Goal: Find specific page/section: Find specific page/section

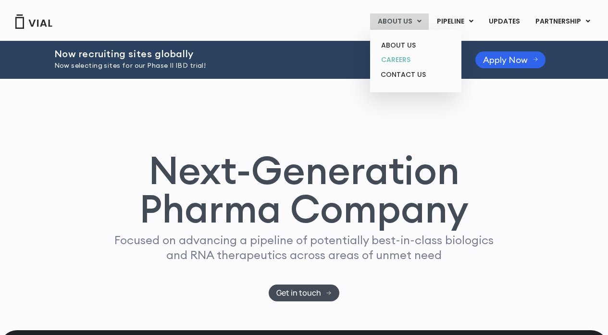
click at [404, 57] on link "CAREERS" at bounding box center [415, 59] width 84 height 15
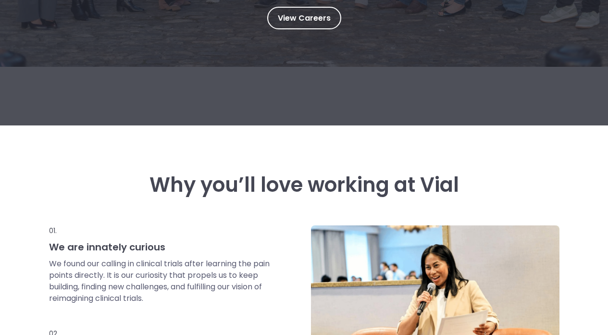
scroll to position [275, 0]
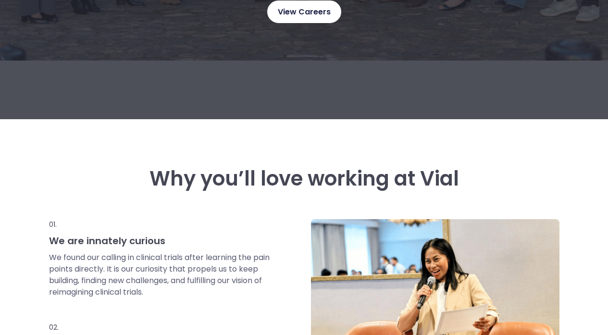
click at [299, 13] on span "View Careers" at bounding box center [304, 12] width 53 height 12
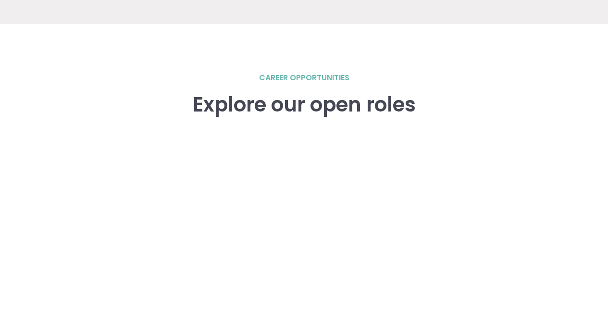
scroll to position [1330, 0]
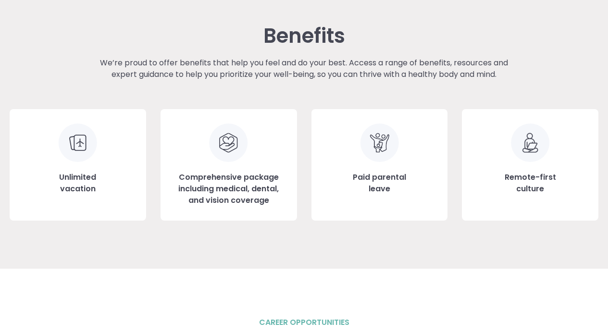
scroll to position [1062, 0]
